Goal: Task Accomplishment & Management: Use online tool/utility

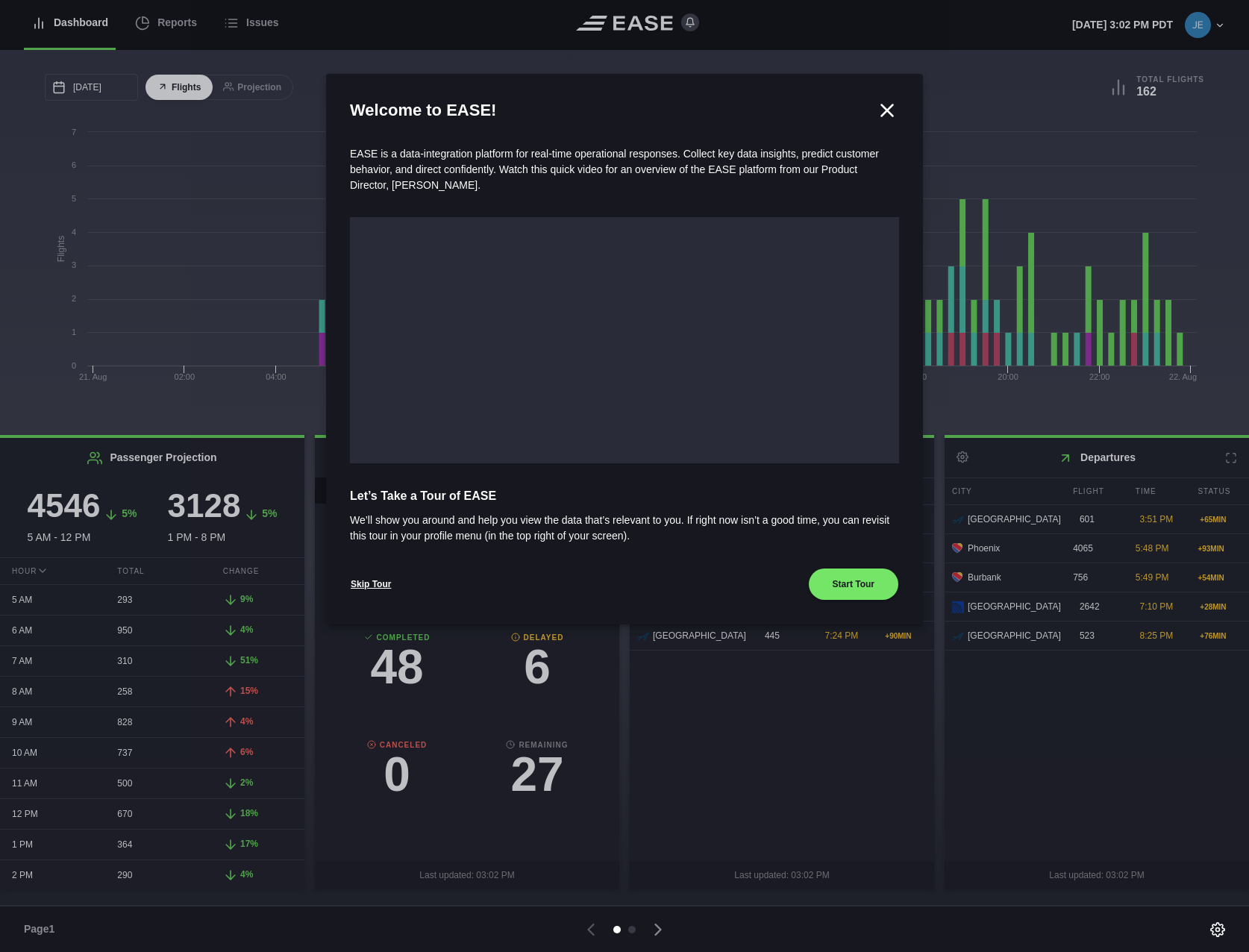
click at [168, 25] on div at bounding box center [624, 476] width 1249 height 952
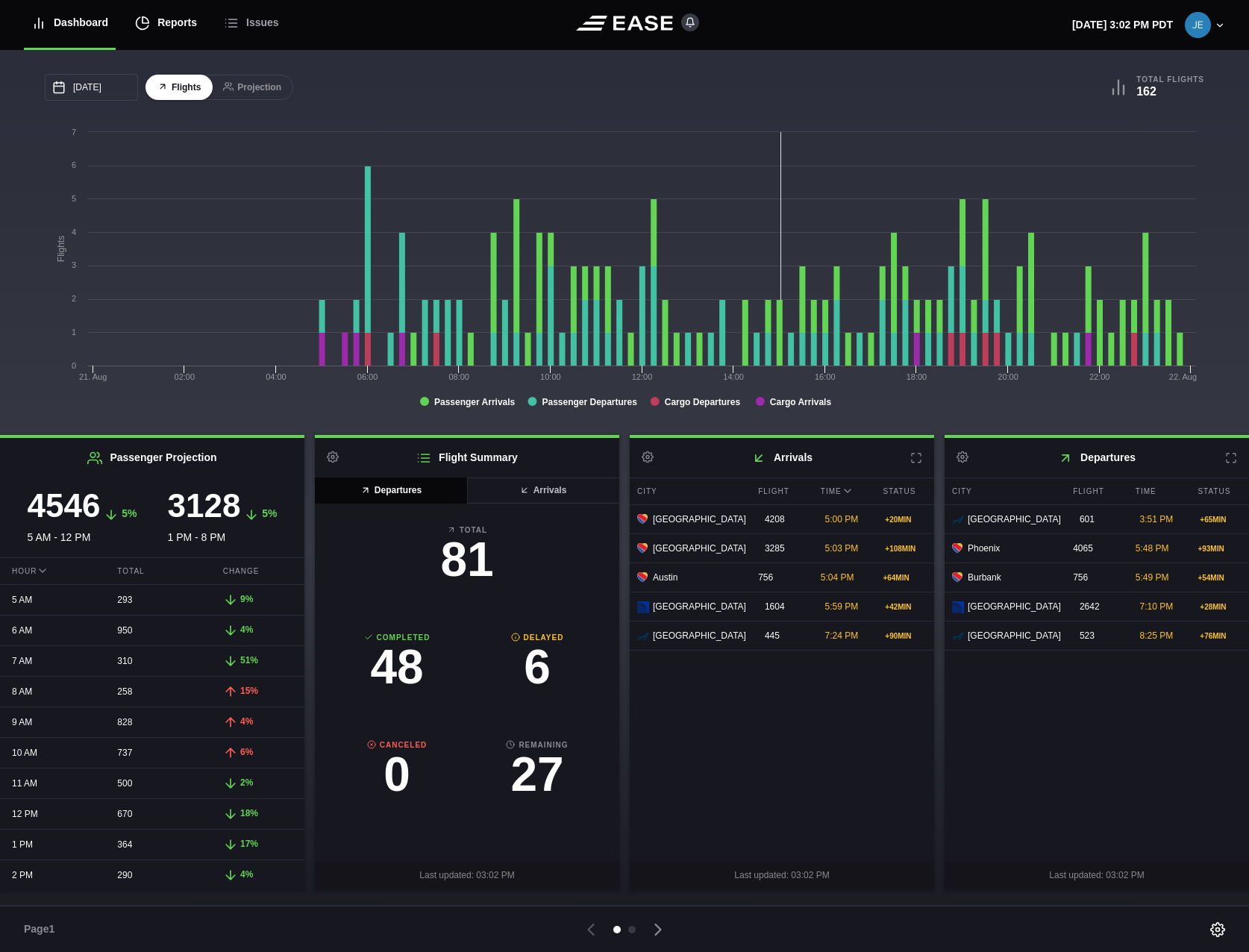
click at [168, 25] on div "Reports" at bounding box center [166, 23] width 62 height 50
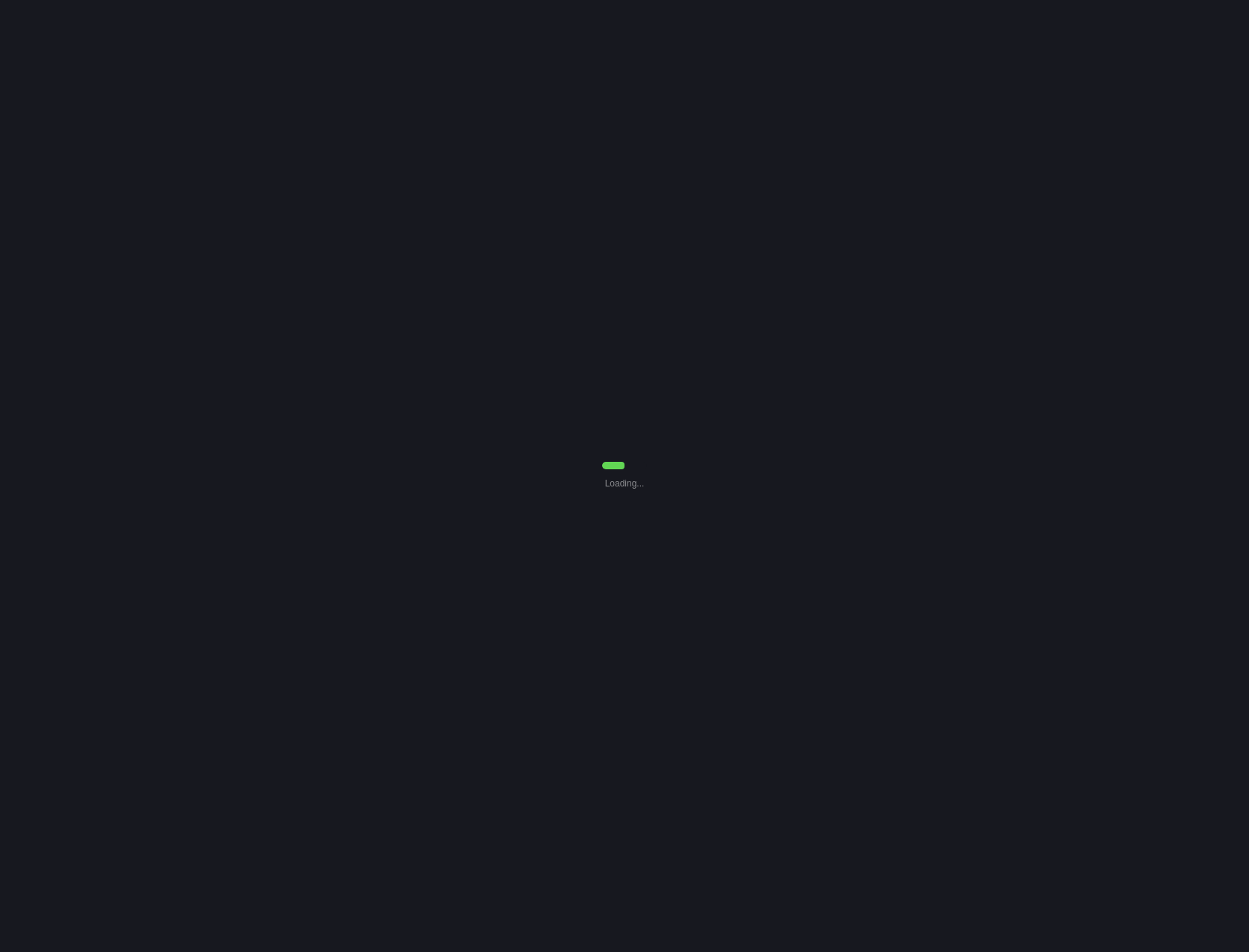
select select "7"
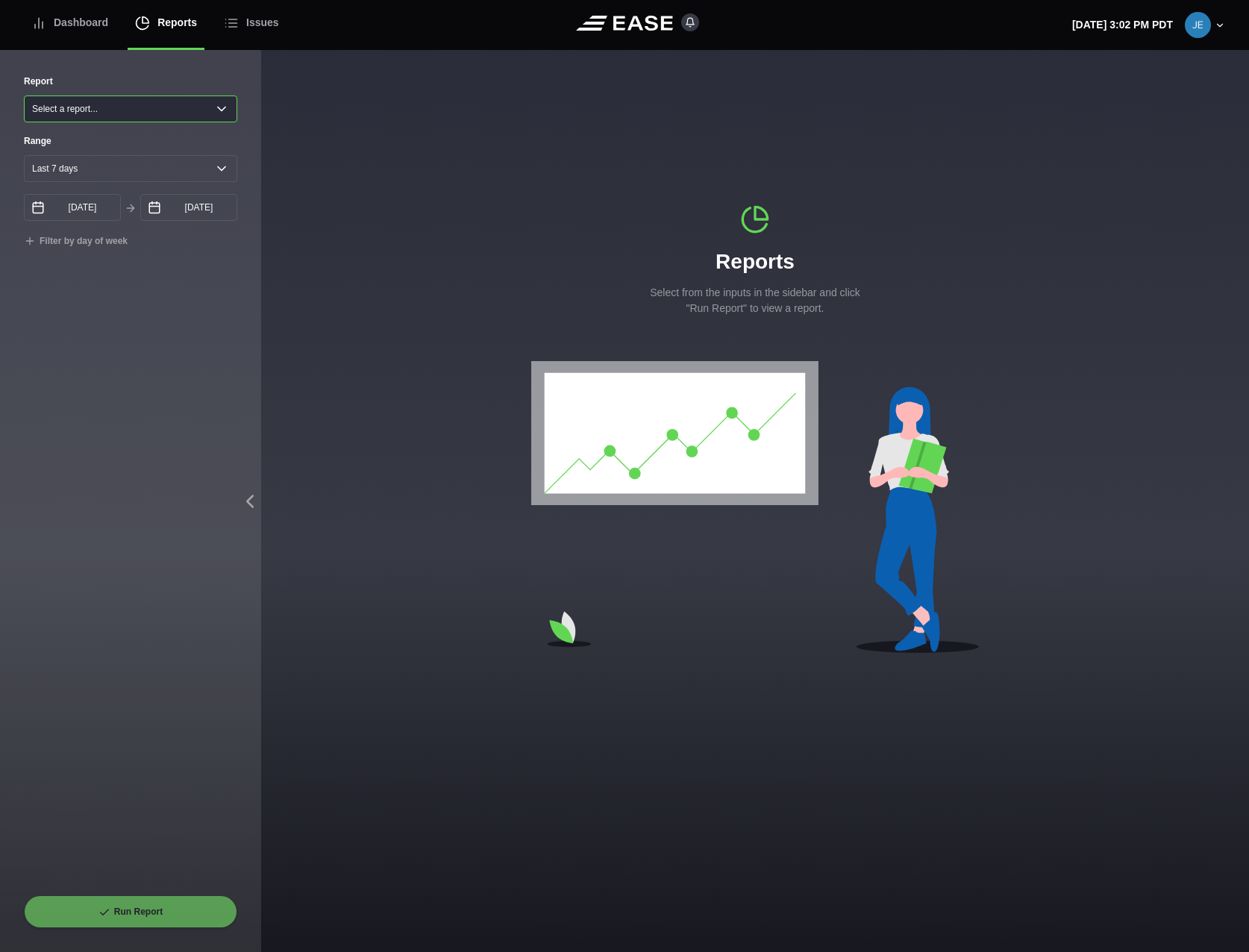
click at [98, 104] on select "Select a report... Arrivals Common Use Daily Throughput Departures Passenger Pr…" at bounding box center [130, 108] width 213 height 26
select select "Departures"
click at [24, 96] on select "Select a report... Arrivals Common Use Daily Throughput Departures Passenger Pr…" at bounding box center [130, 108] width 213 height 26
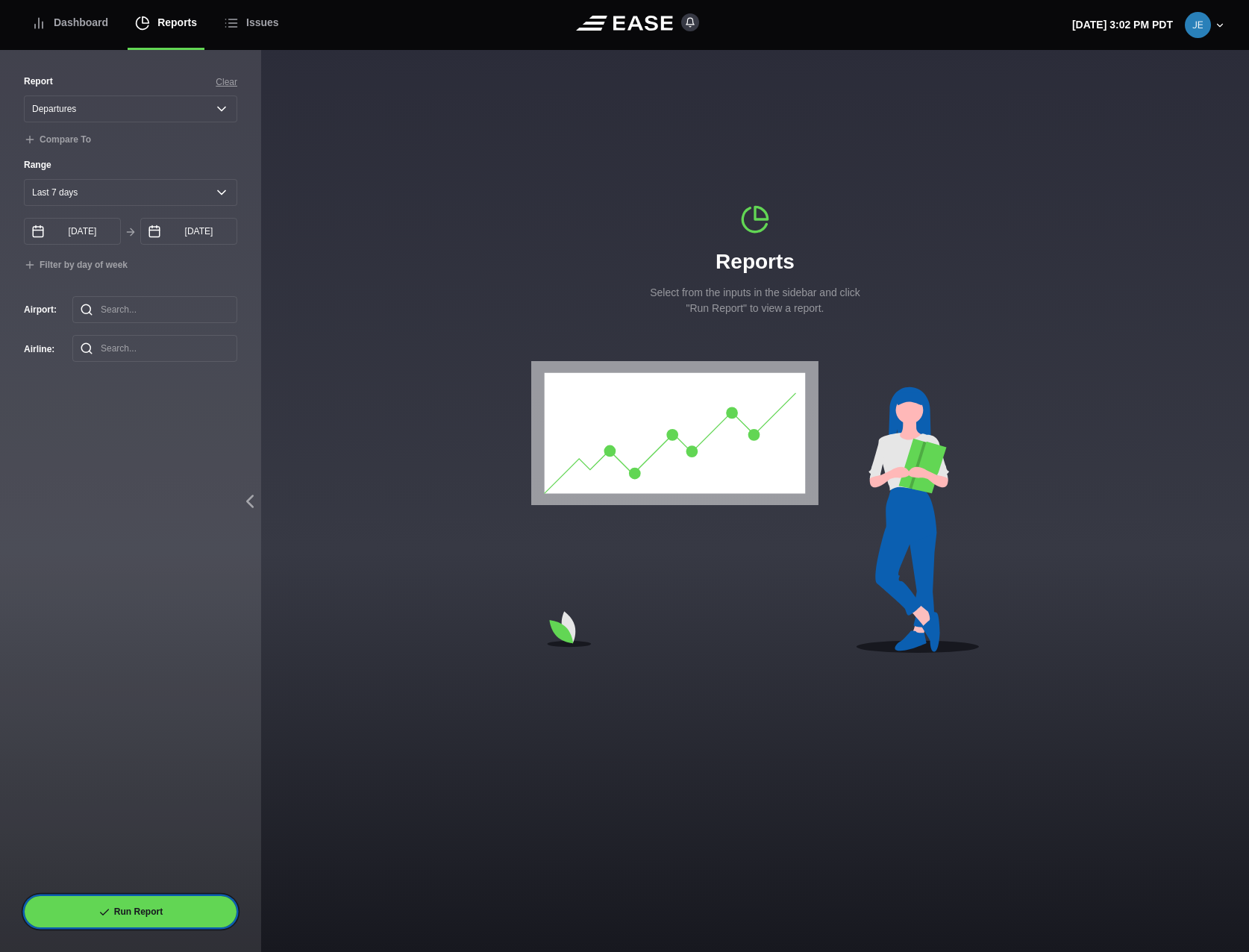
click at [119, 914] on button "Run Report" at bounding box center [130, 912] width 213 height 33
select select "Departures"
select select "7"
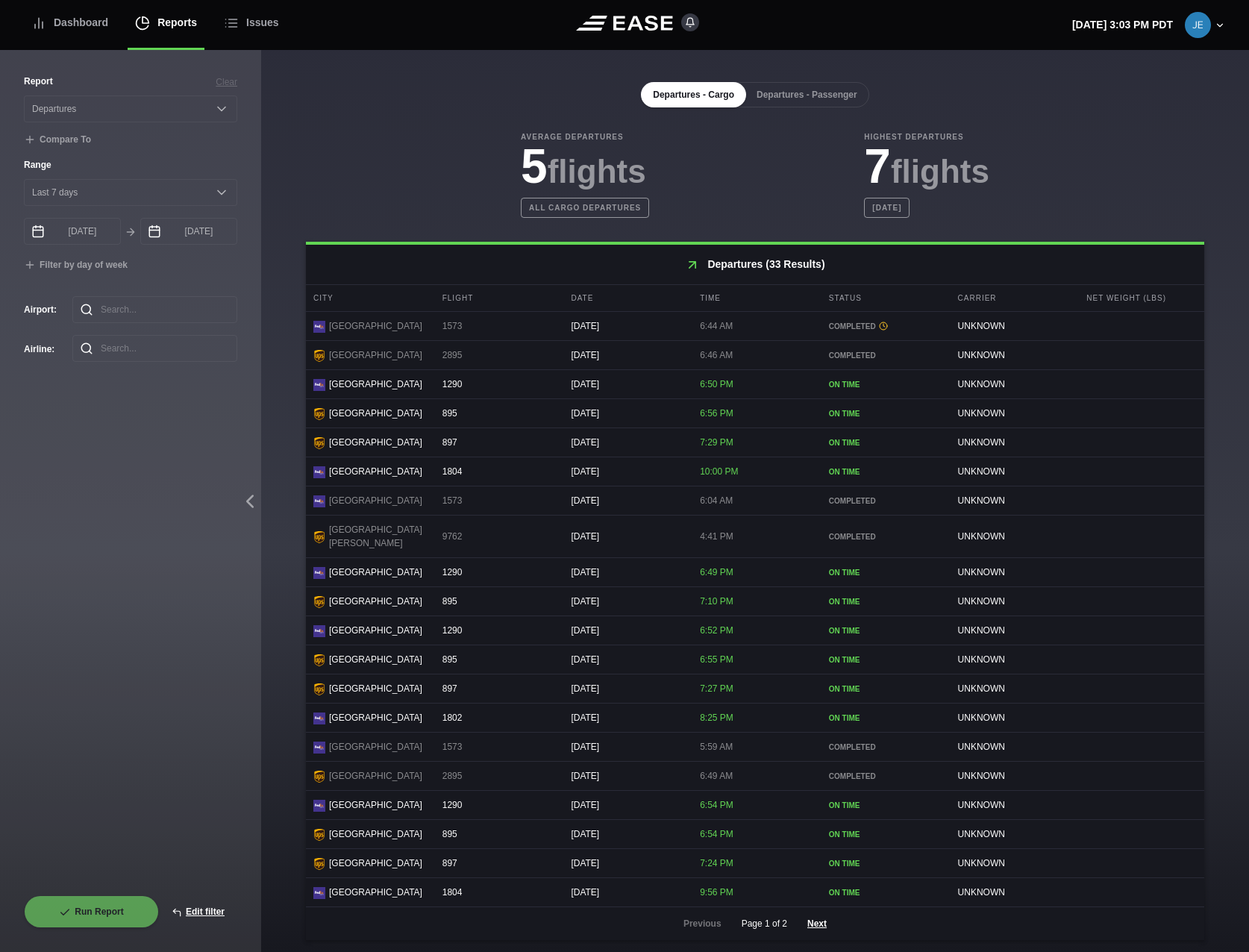
scroll to position [349, 0]
click at [807, 93] on button "Departures - Passenger" at bounding box center [807, 95] width 125 height 26
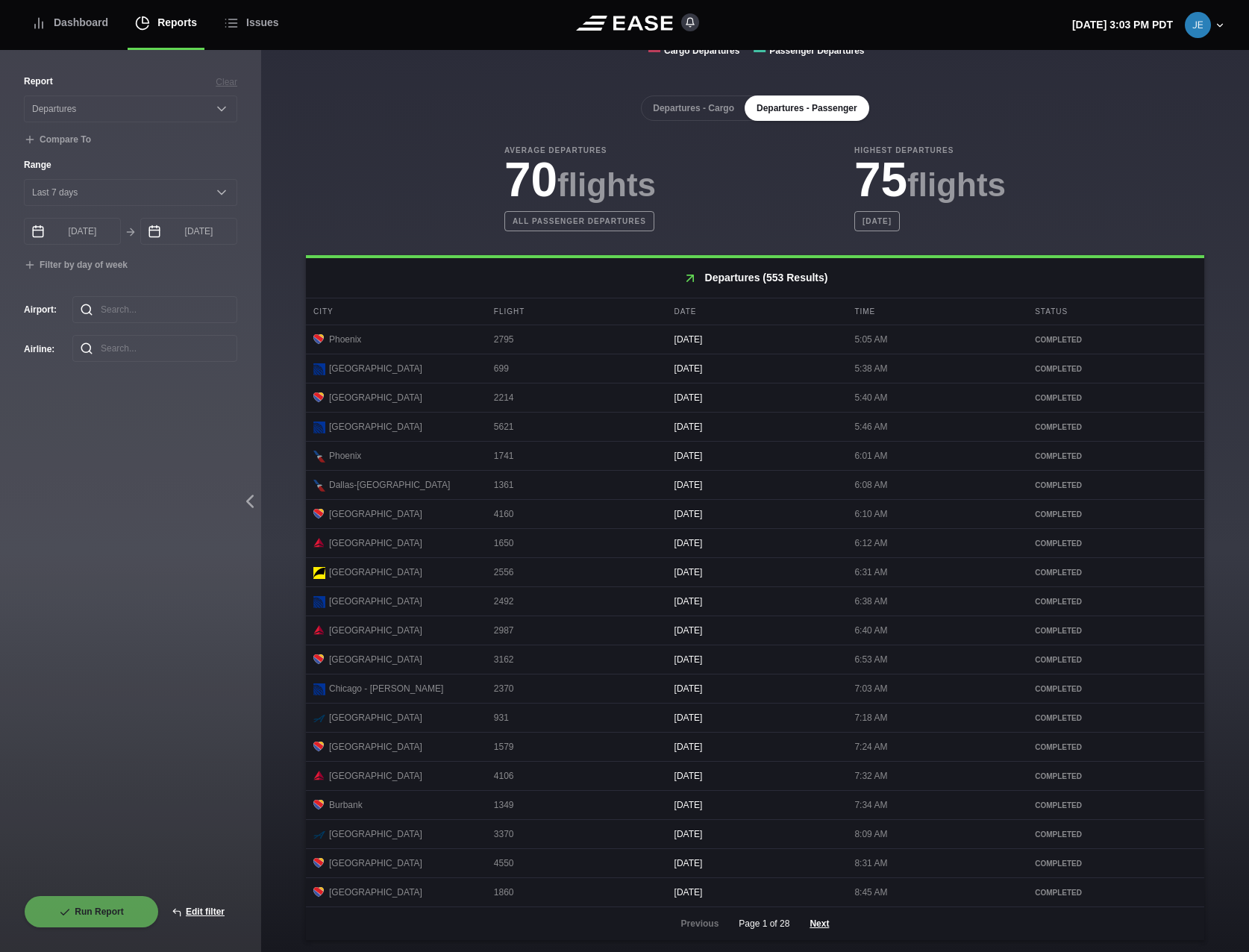
scroll to position [353, 0]
